Goal: Consume media (video, audio)

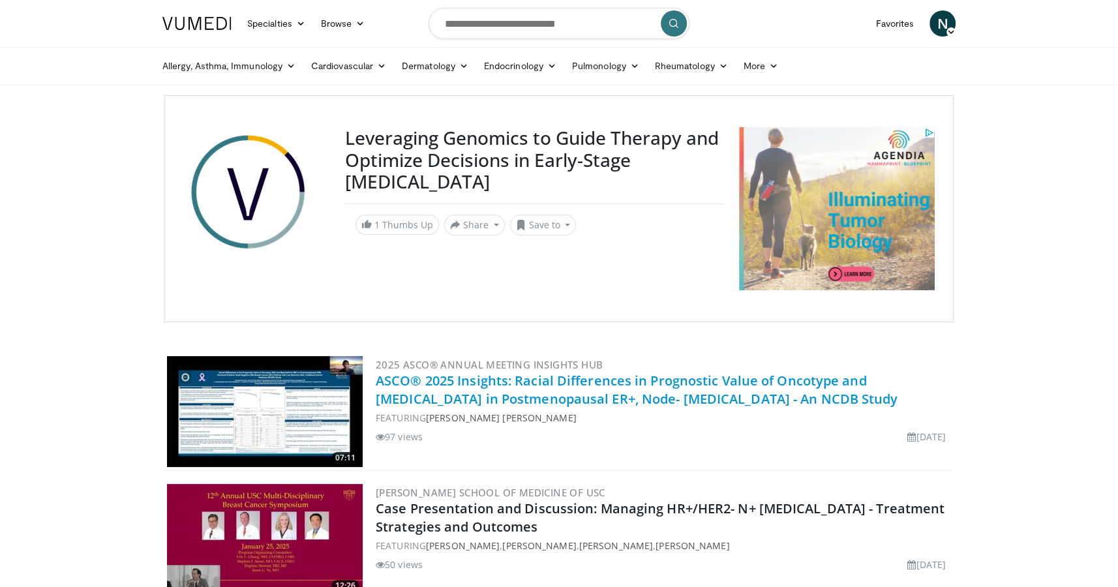
click at [463, 389] on link "ASCO® 2025 Insights: Racial Differences in Prognostic Value of Oncotype and [ME…" at bounding box center [637, 390] width 522 height 36
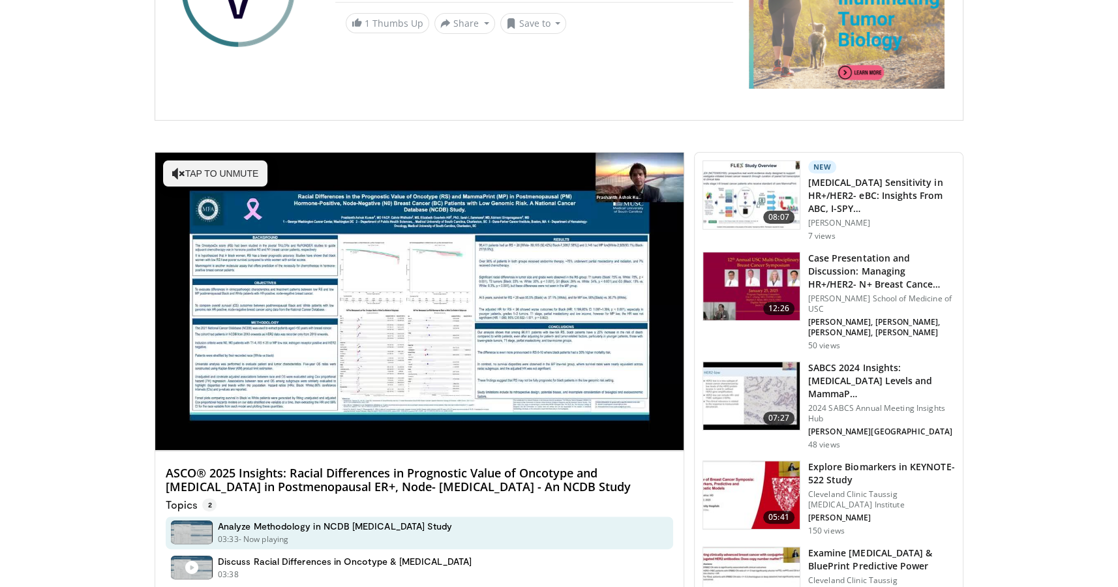
scroll to position [219, 0]
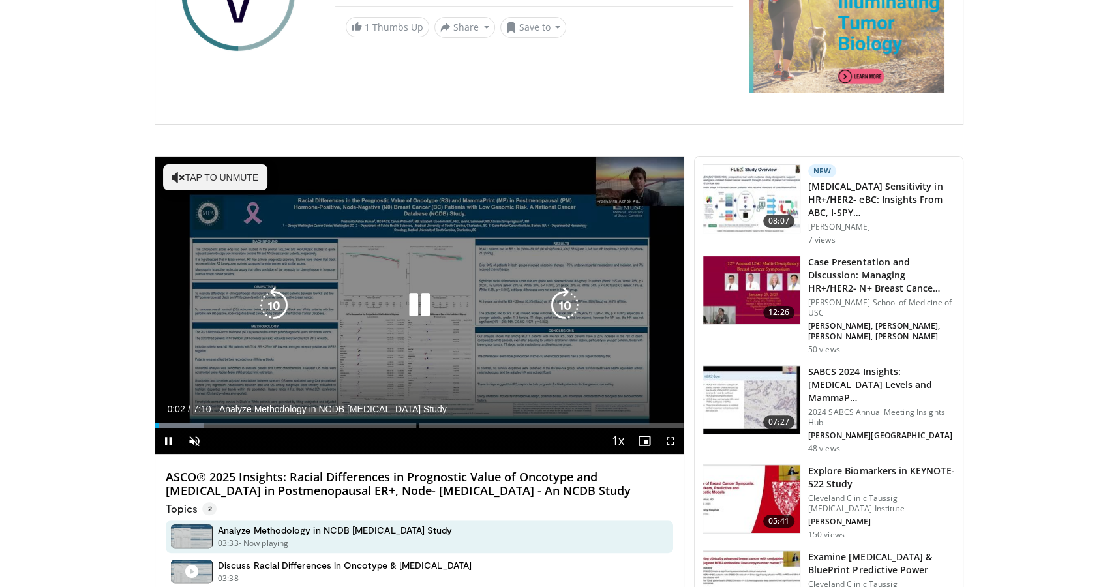
click at [426, 302] on icon "Video Player" at bounding box center [419, 305] width 37 height 37
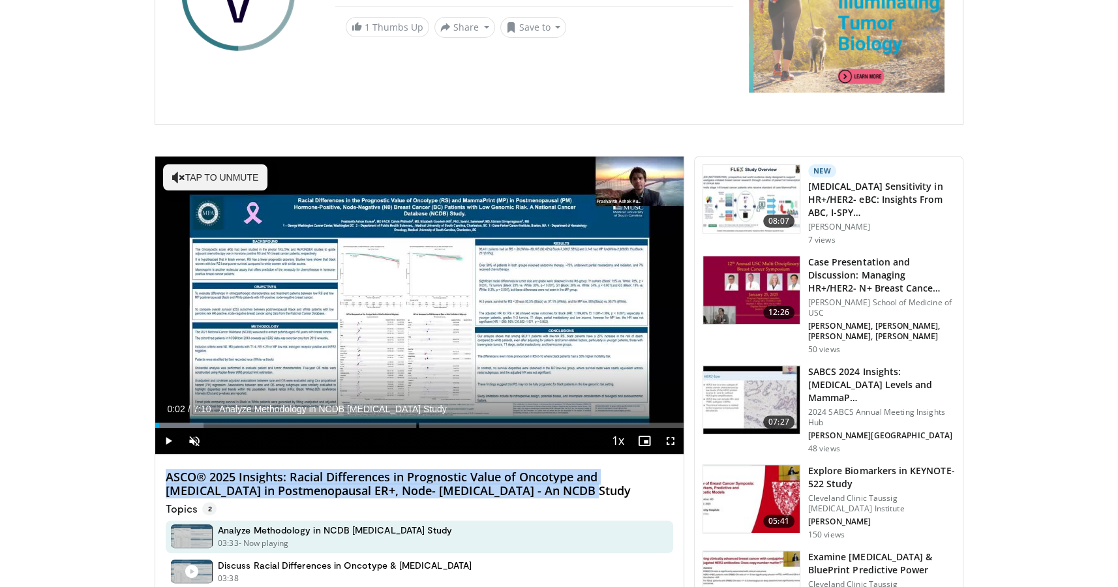
drag, startPoint x: 595, startPoint y: 489, endPoint x: 164, endPoint y: 478, distance: 430.7
click at [164, 478] on div "ASCO® 2025 Insights: Racial Differences in Prognostic Value of Oncotype and [ME…" at bounding box center [419, 527] width 528 height 144
copy h4 "ASCO® 2025 Insights: Racial Differences in Prognostic Value of Oncotype and [ME…"
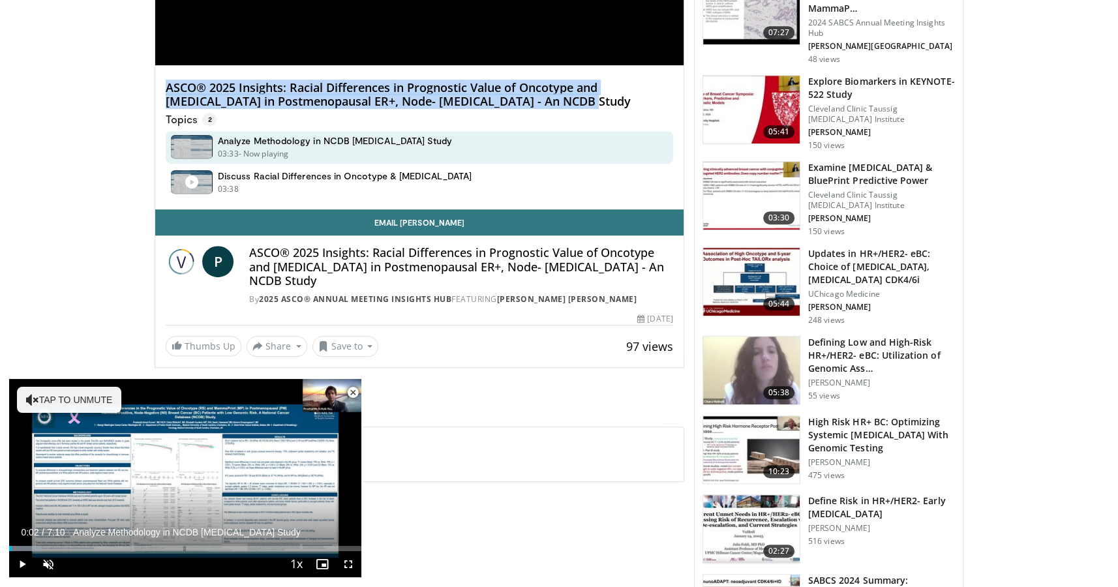
scroll to position [605, 0]
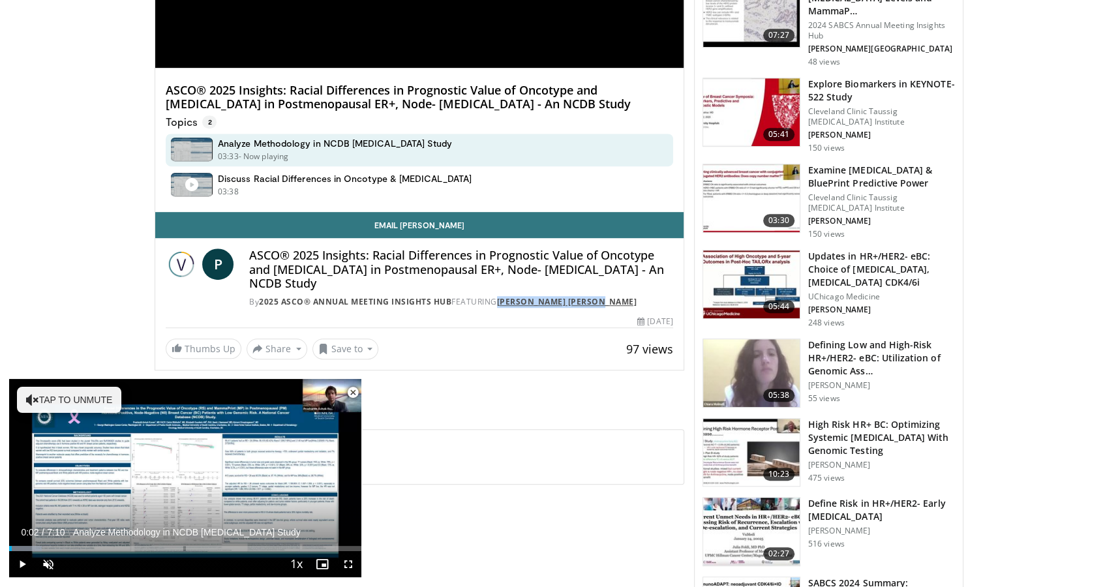
drag, startPoint x: 617, startPoint y: 299, endPoint x: 503, endPoint y: 297, distance: 114.2
click at [503, 297] on div "By 2025 ASCO® Annual Meeting Insights Hub FEATURING [PERSON_NAME] [PERSON_NAME]" at bounding box center [461, 302] width 424 height 12
copy link "[PERSON_NAME] [PERSON_NAME]"
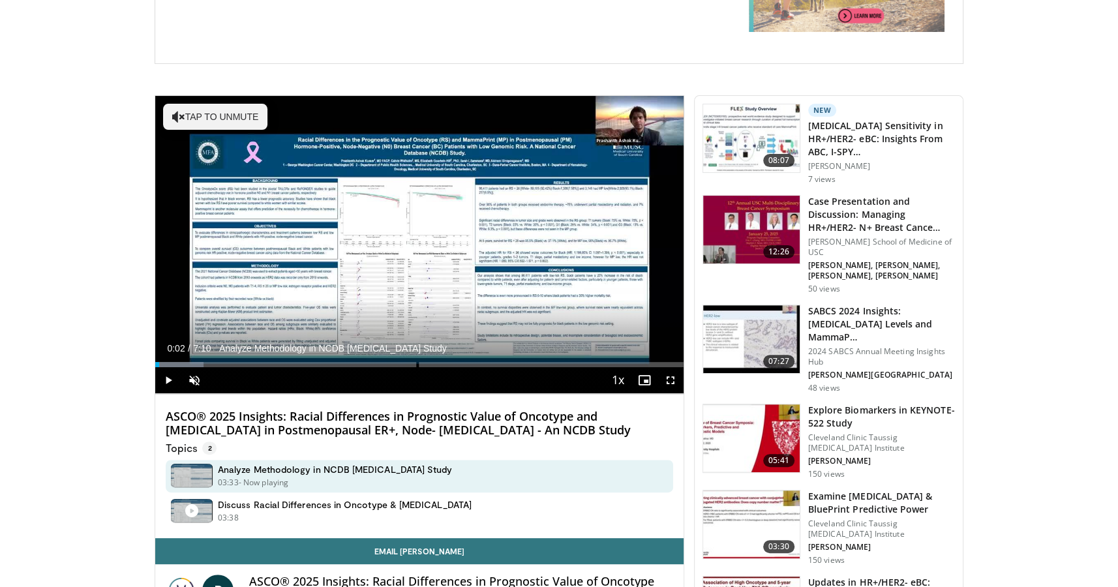
scroll to position [279, 0]
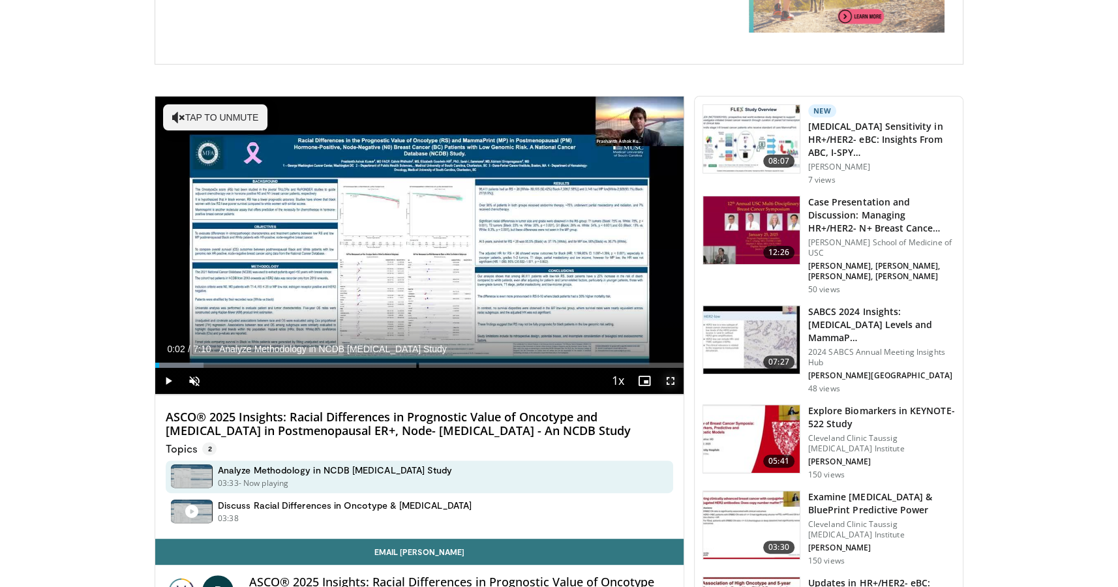
click at [680, 382] on span "Video Player" at bounding box center [671, 381] width 26 height 26
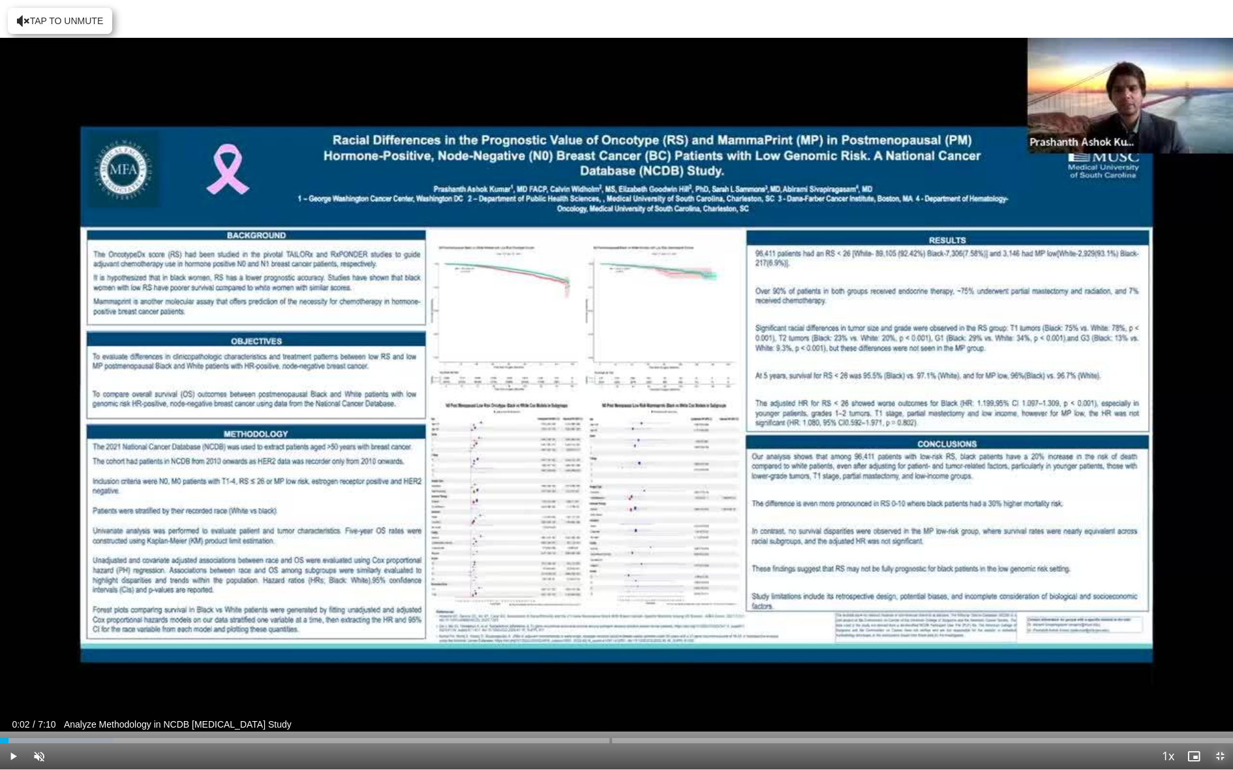
click at [1118, 587] on span "Video Player" at bounding box center [1220, 757] width 26 height 26
